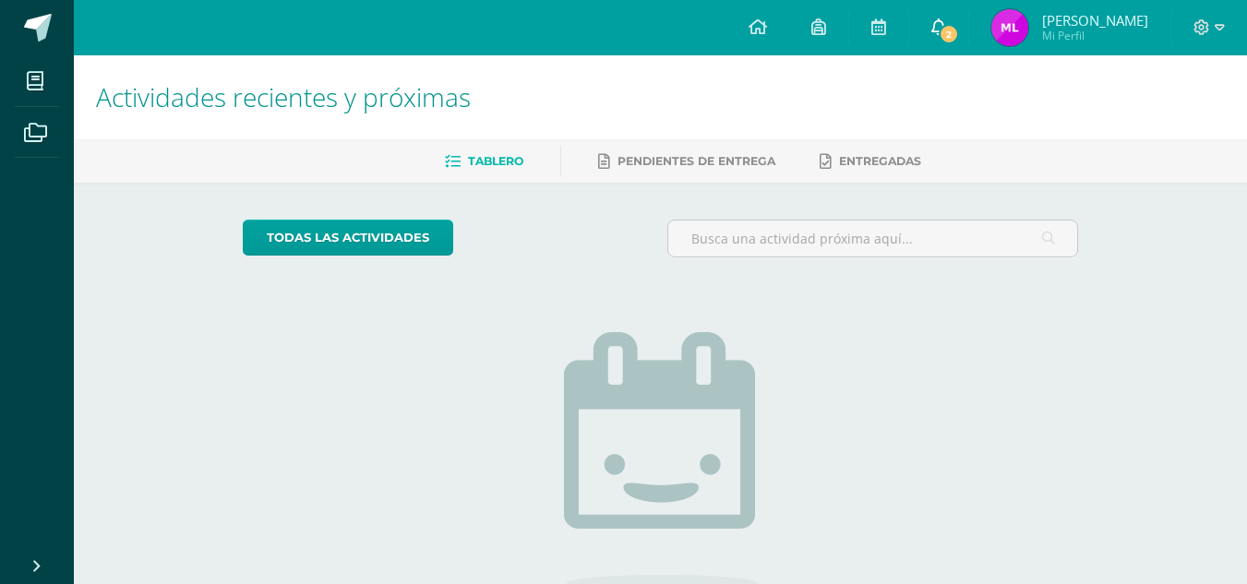
click at [946, 34] on icon at bounding box center [938, 26] width 15 height 17
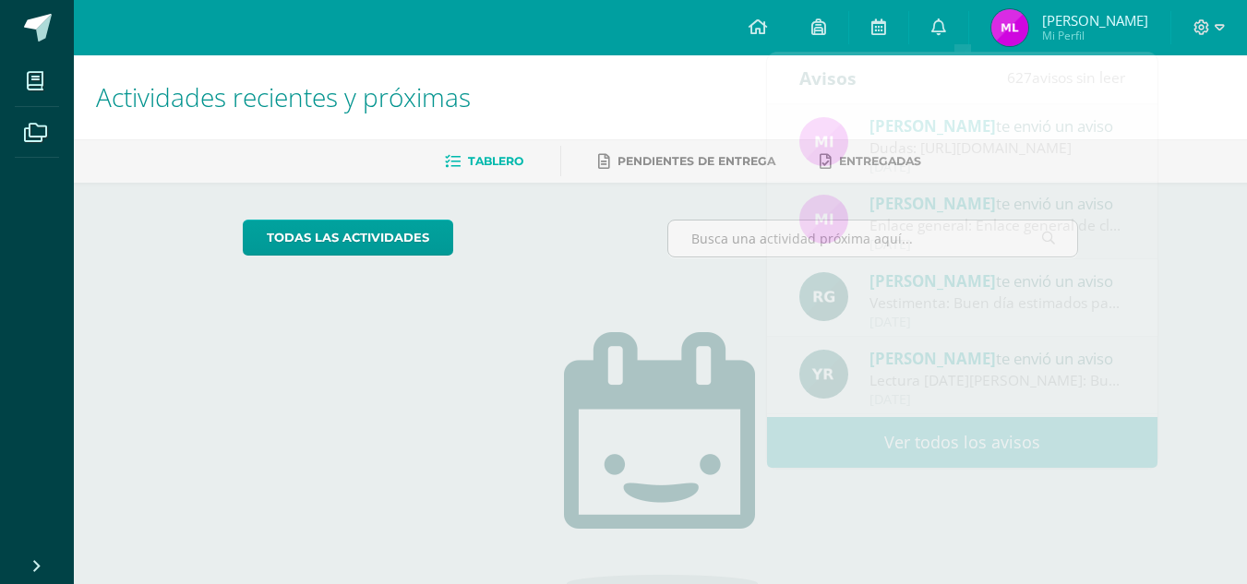
click at [560, 68] on h1 "Actividades recientes y próximas" at bounding box center [660, 97] width 1128 height 84
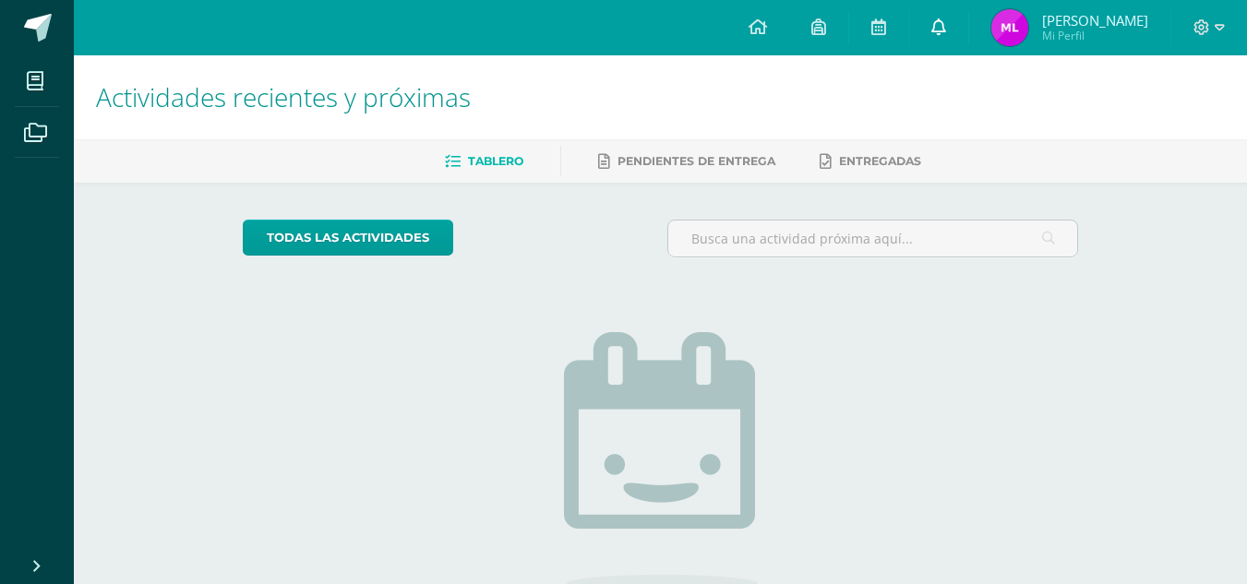
click at [946, 25] on icon at bounding box center [938, 26] width 15 height 17
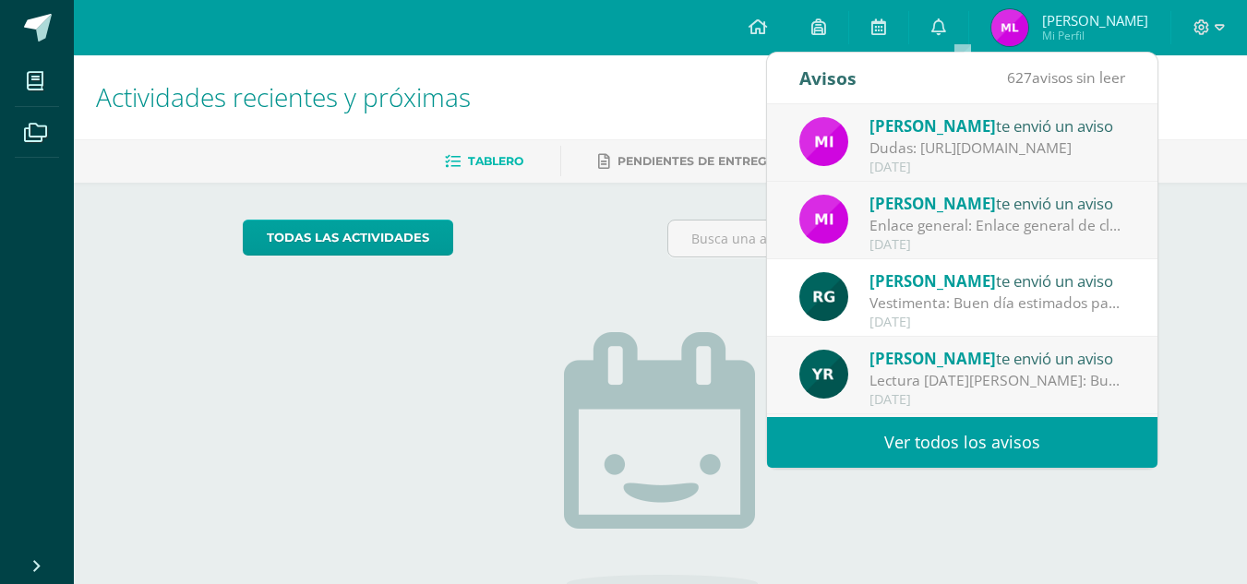
click at [1032, 457] on link "Ver todos los avisos" at bounding box center [962, 442] width 390 height 51
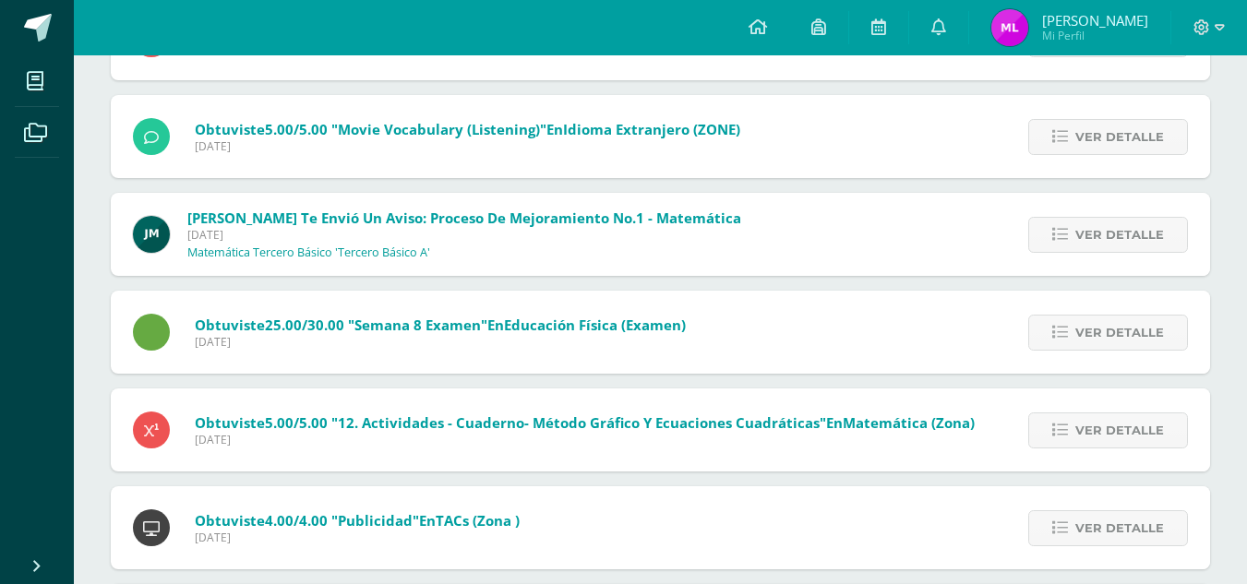
scroll to position [1434, 0]
